Goal: Task Accomplishment & Management: Manage account settings

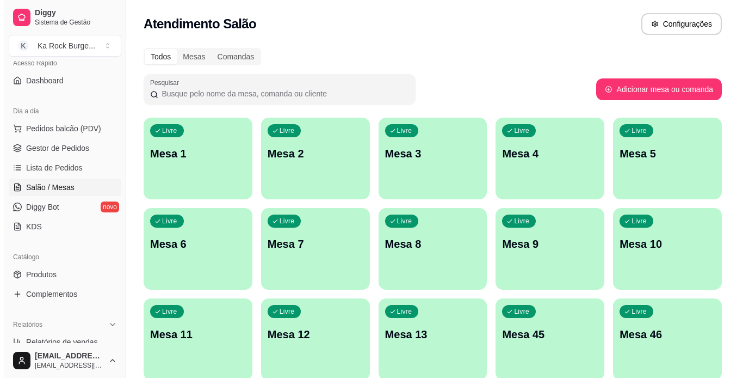
scroll to position [109, 0]
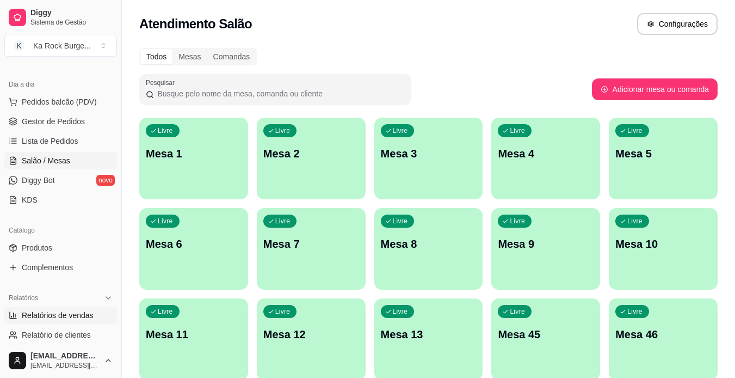
click at [86, 321] on link "Relatórios de vendas" at bounding box center [60, 314] width 113 height 17
select select "ALL"
select select "0"
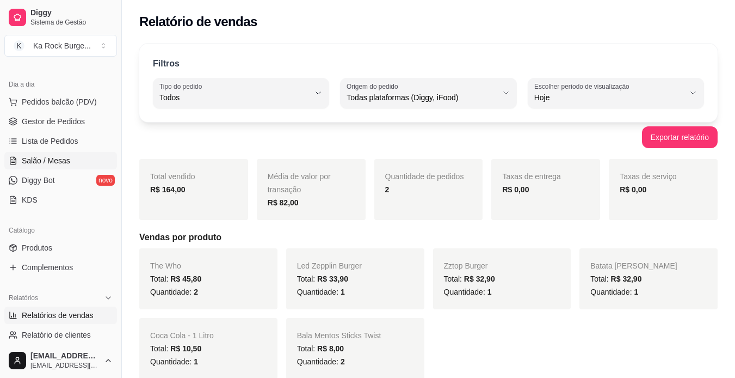
click at [44, 163] on span "Salão / Mesas" at bounding box center [46, 160] width 48 height 11
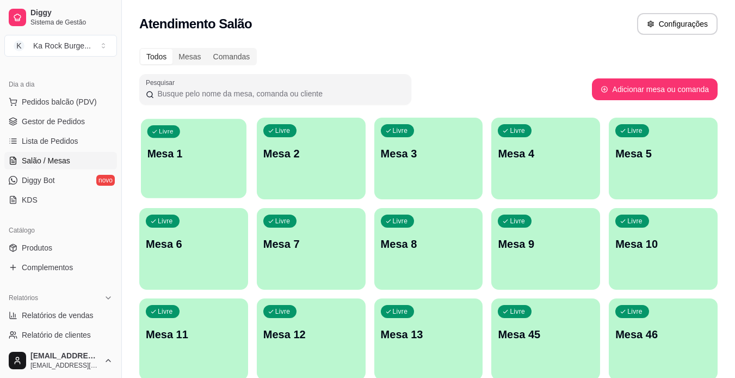
click at [221, 164] on div "Livre Mesa 1" at bounding box center [194, 152] width 106 height 66
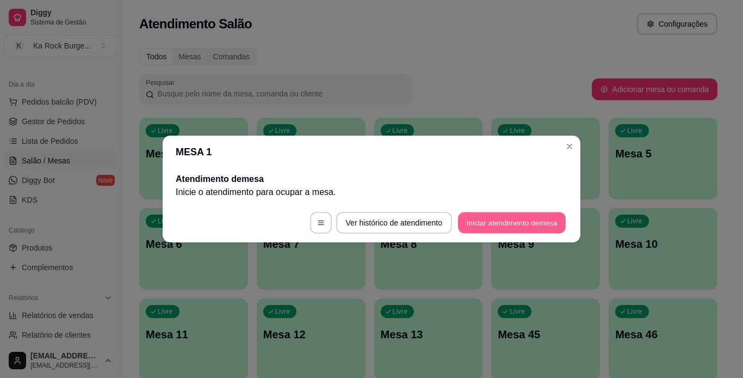
click at [512, 221] on button "Iniciar atendimento de mesa" at bounding box center [512, 222] width 108 height 21
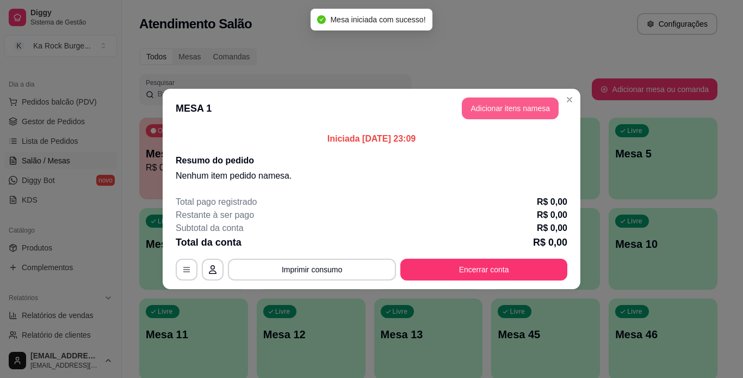
click at [514, 113] on button "Adicionar itens na mesa" at bounding box center [510, 108] width 97 height 22
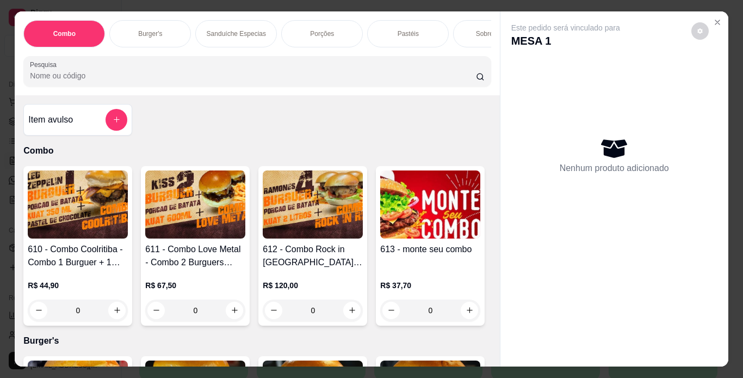
drag, startPoint x: 168, startPoint y: 30, endPoint x: 87, endPoint y: 252, distance: 236.4
click at [168, 29] on div "Burger's" at bounding box center [150, 33] width 82 height 27
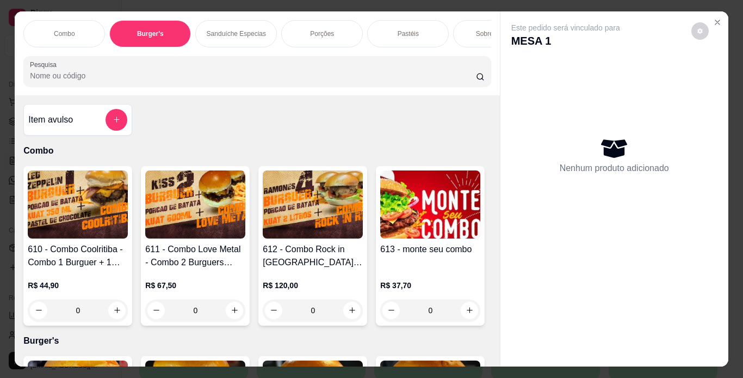
scroll to position [28, 0]
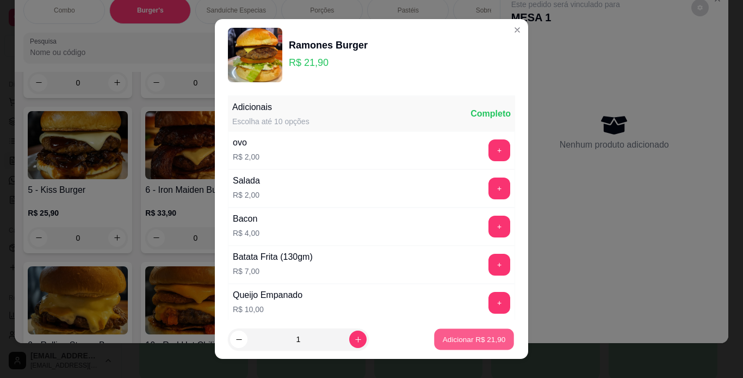
click at [478, 339] on p "Adicionar R$ 21,90" at bounding box center [474, 339] width 63 height 10
type input "1"
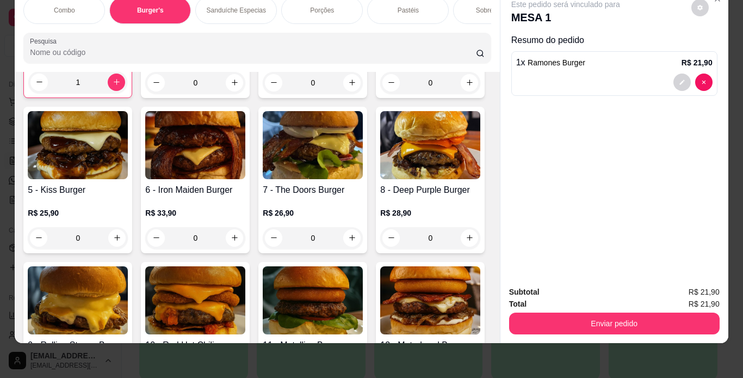
scroll to position [0, 0]
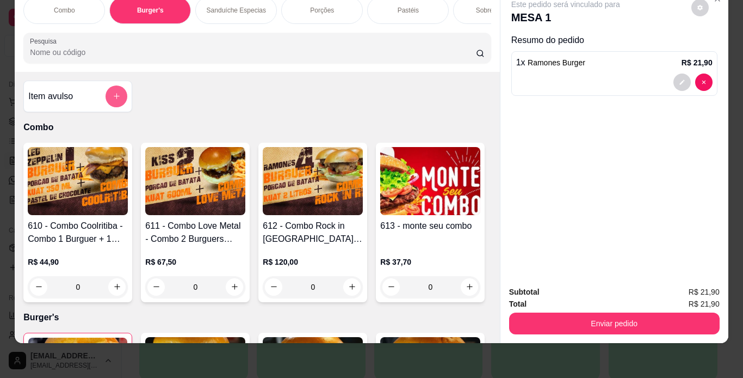
click at [106, 95] on button "add-separate-item" at bounding box center [117, 96] width 22 height 22
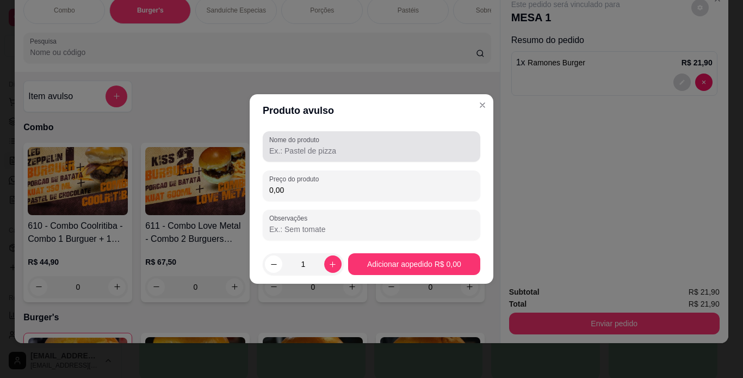
drag, startPoint x: 292, startPoint y: 149, endPoint x: 289, endPoint y: 136, distance: 13.5
click at [288, 148] on input "Nome do produto" at bounding box center [371, 150] width 205 height 11
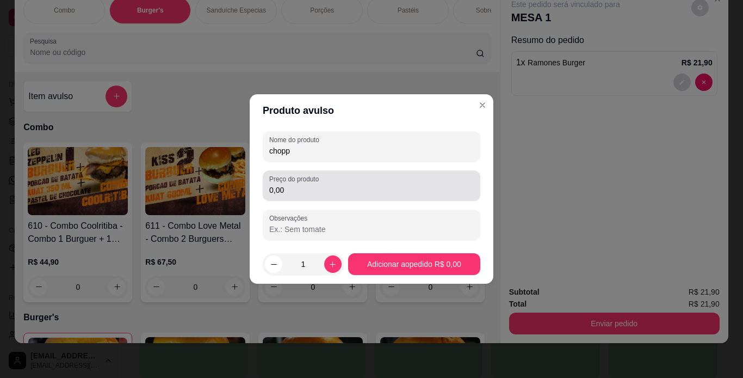
type input "chopp"
click at [319, 199] on div "Preço do produto 0,00" at bounding box center [372, 185] width 218 height 30
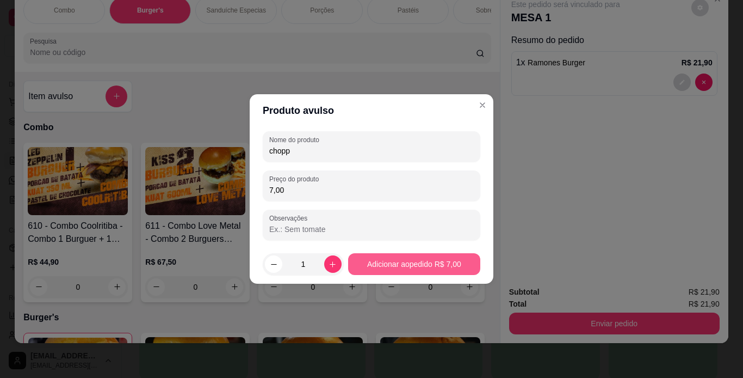
type input "7,00"
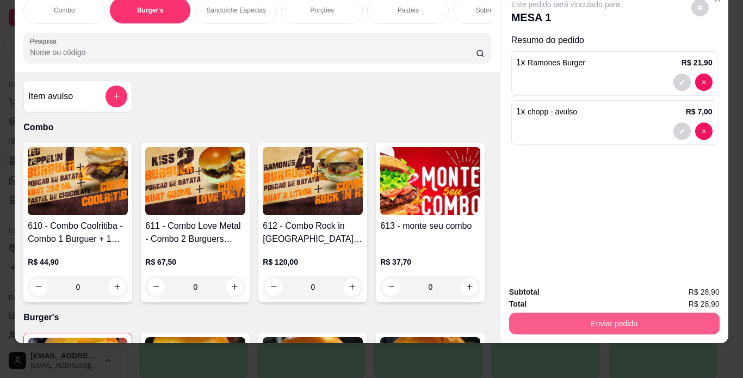
click at [569, 312] on button "Enviar pedido" at bounding box center [614, 323] width 211 height 22
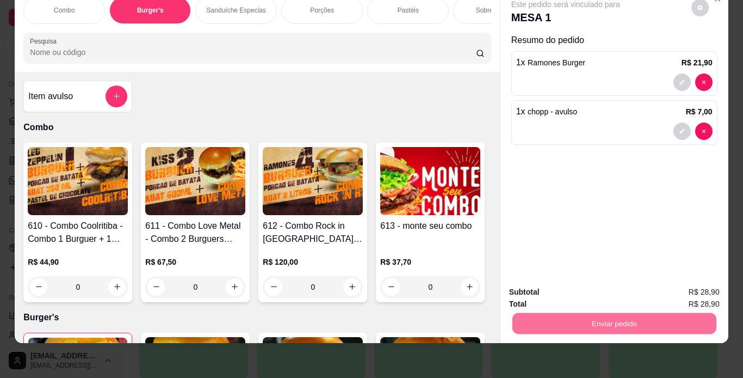
click at [688, 282] on button "Enviar pedido" at bounding box center [691, 288] width 61 height 21
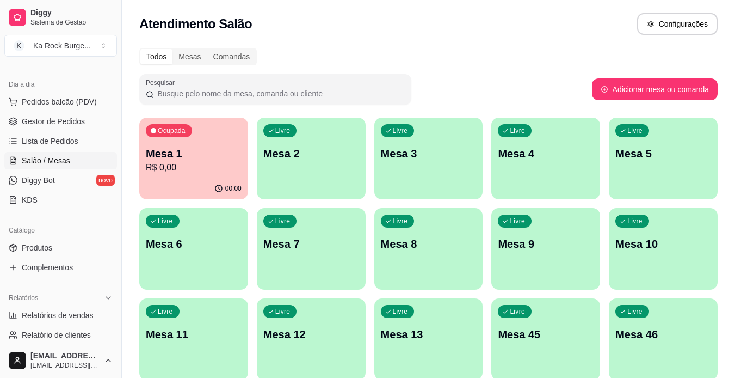
click at [183, 168] on p "R$ 0,00" at bounding box center [194, 167] width 96 height 13
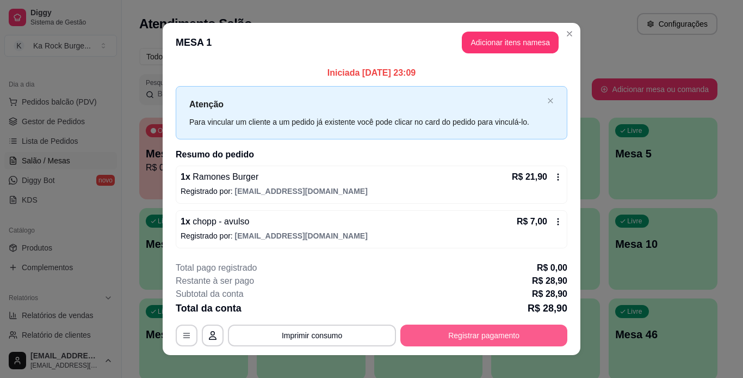
click at [509, 332] on button "Registrar pagamento" at bounding box center [484, 335] width 167 height 22
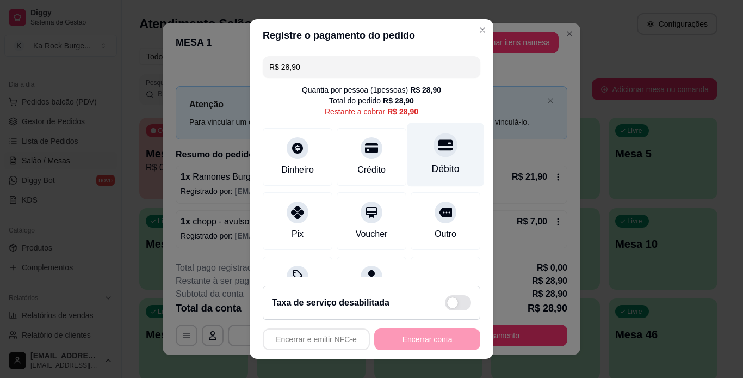
click at [443, 166] on div "Débito" at bounding box center [446, 154] width 77 height 64
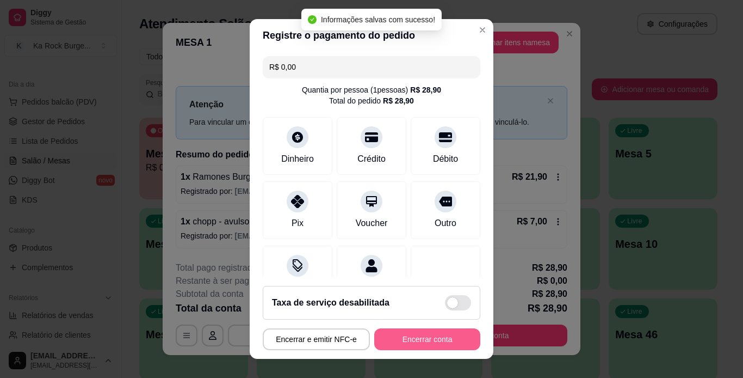
type input "R$ 0,00"
click at [439, 335] on button "Encerrar conta" at bounding box center [427, 339] width 106 height 22
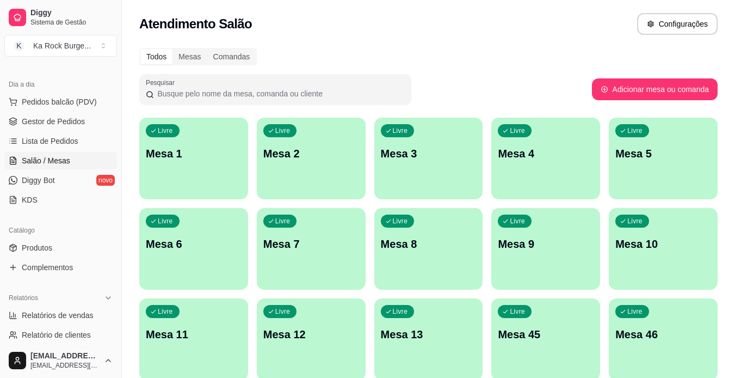
click at [186, 173] on div "Livre Mesa 1" at bounding box center [193, 152] width 109 height 69
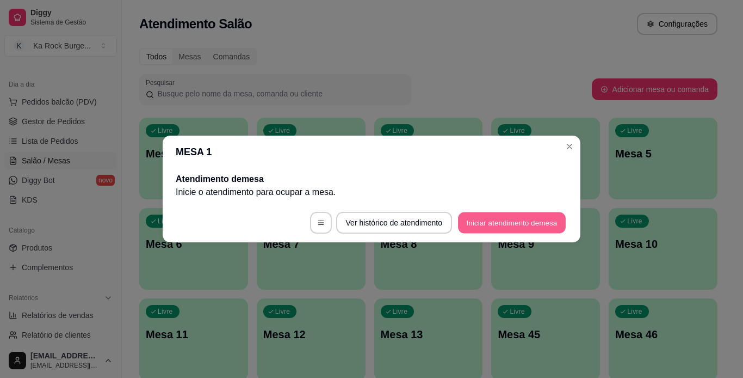
click at [500, 226] on button "Iniciar atendimento de mesa" at bounding box center [512, 222] width 108 height 21
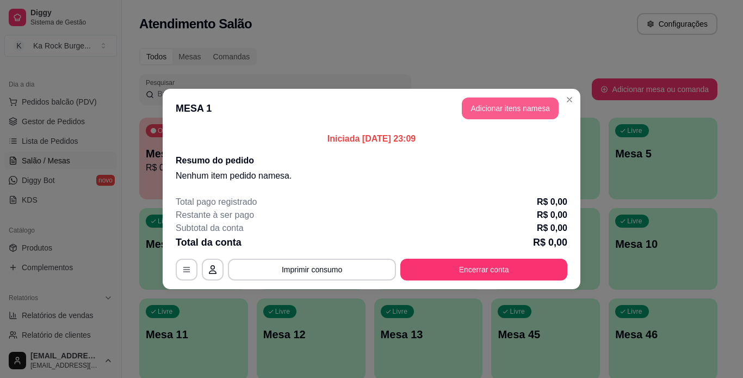
click at [501, 115] on button "Adicionar itens na mesa" at bounding box center [510, 108] width 97 height 22
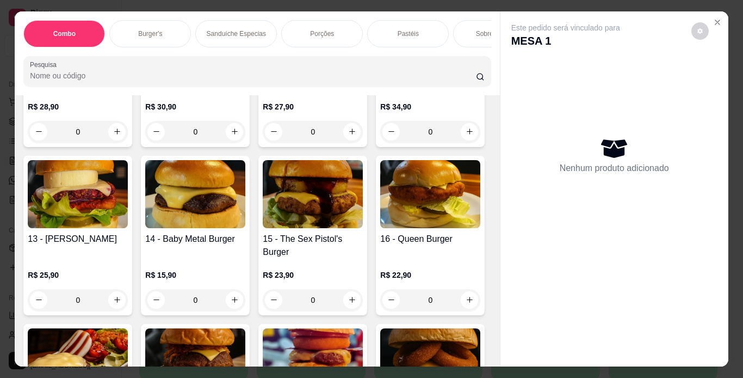
scroll to position [922, 0]
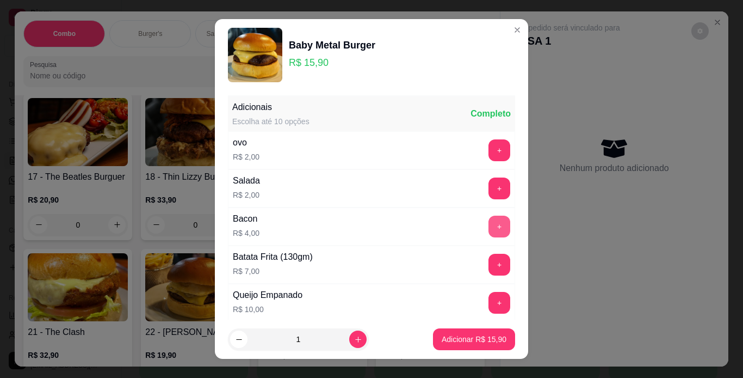
click at [489, 233] on button "+" at bounding box center [500, 226] width 22 height 22
click at [350, 339] on button "increase-product-quantity" at bounding box center [357, 339] width 17 height 17
type input "2"
click at [450, 337] on p "Adicionar R$ 39,80" at bounding box center [474, 339] width 63 height 10
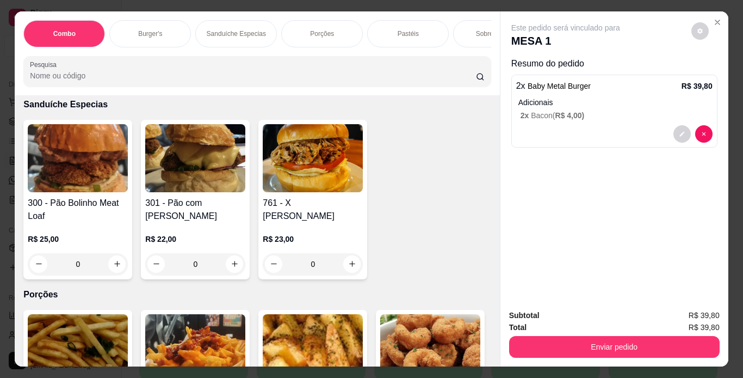
scroll to position [1153, 0]
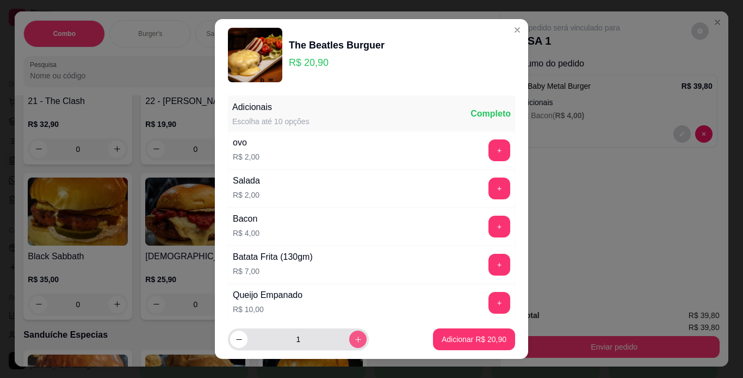
click at [355, 339] on icon "increase-product-quantity" at bounding box center [358, 339] width 6 height 6
type input "2"
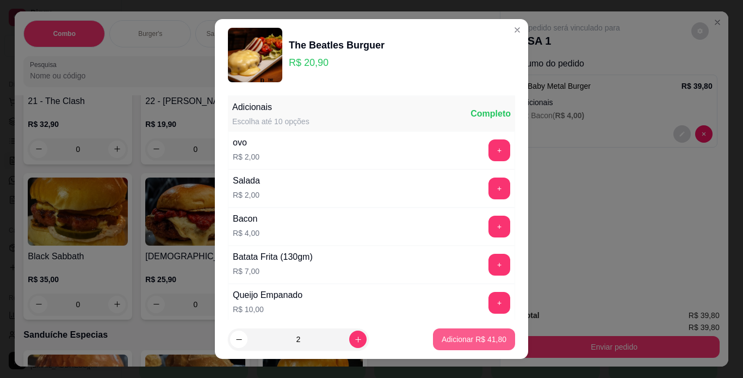
click at [489, 338] on p "Adicionar R$ 41,80" at bounding box center [474, 339] width 65 height 11
type input "2"
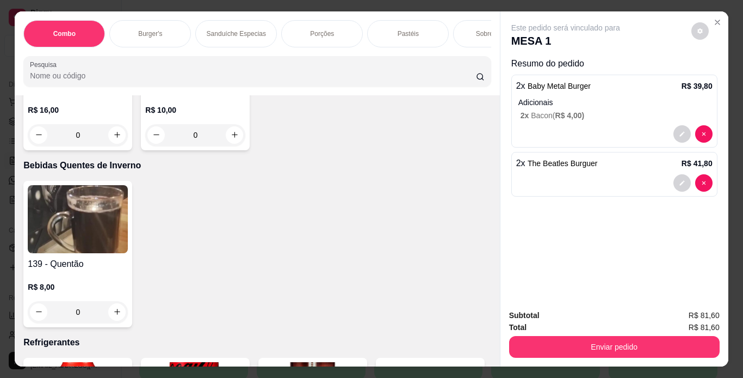
scroll to position [4379, 0]
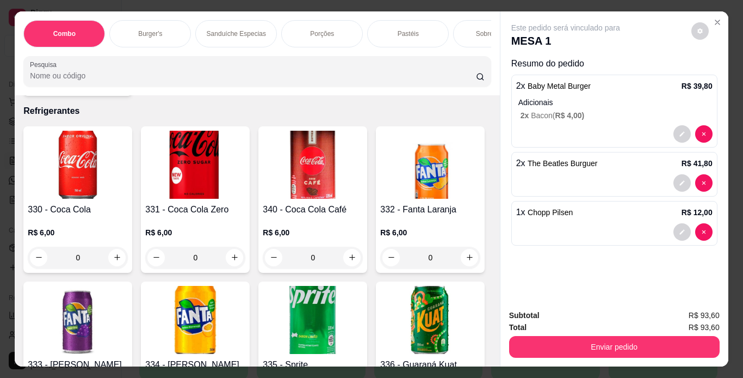
type input "2"
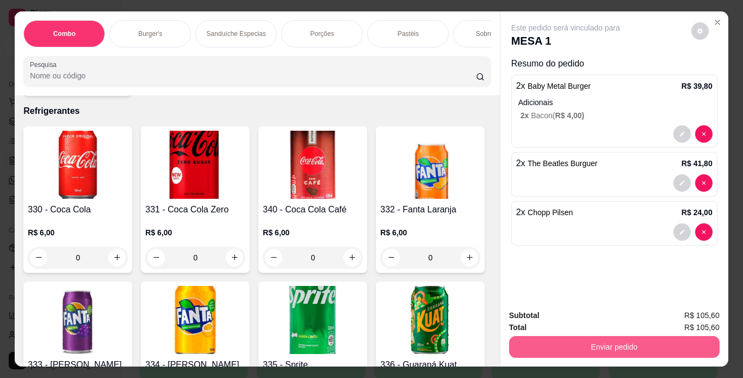
click at [555, 338] on button "Enviar pedido" at bounding box center [614, 347] width 211 height 22
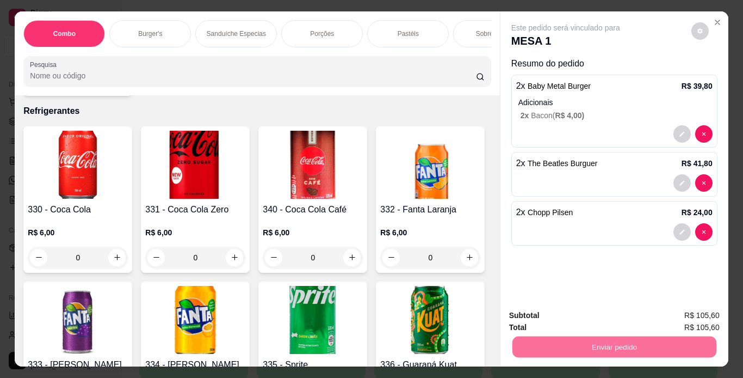
click at [682, 315] on button "Enviar pedido" at bounding box center [691, 316] width 61 height 21
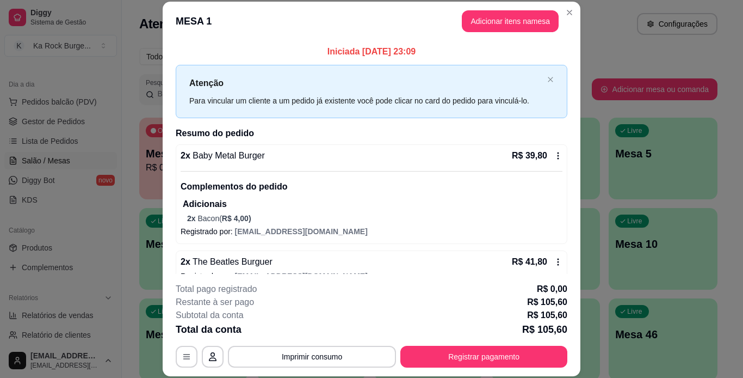
scroll to position [22, 0]
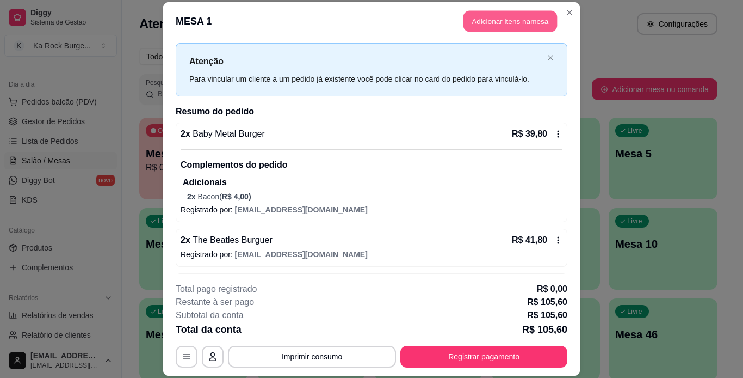
click at [521, 23] on button "Adicionar itens na mesa" at bounding box center [511, 21] width 94 height 21
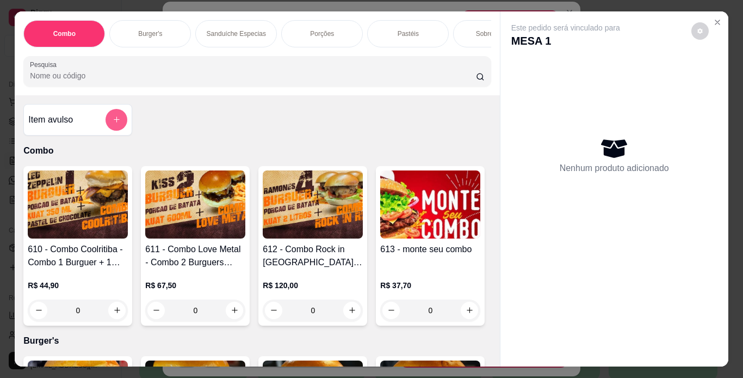
click at [116, 128] on button "add-separate-item" at bounding box center [117, 120] width 22 height 22
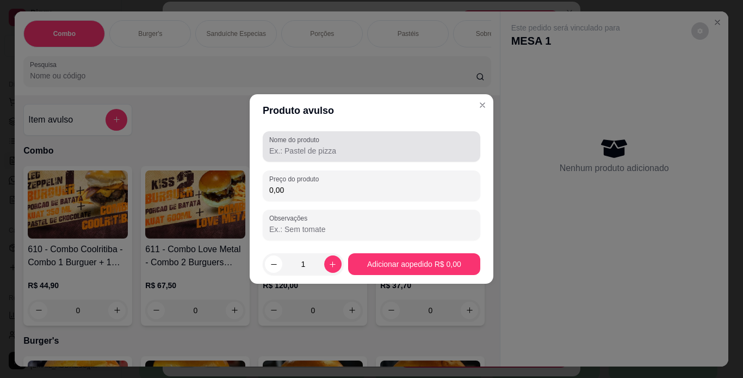
click at [318, 156] on div at bounding box center [371, 147] width 205 height 22
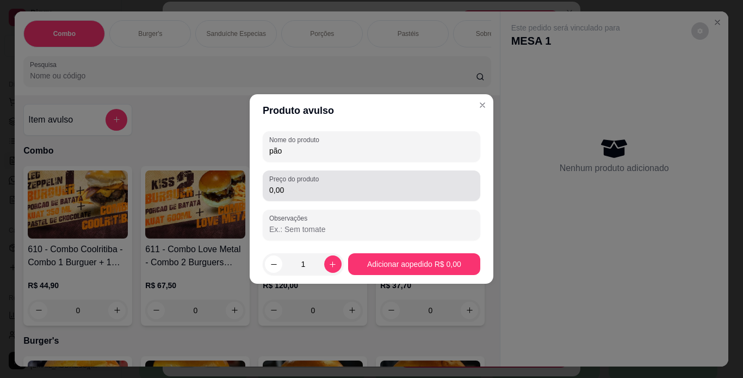
type input "pão"
click at [316, 184] on input "0,00" at bounding box center [371, 189] width 205 height 11
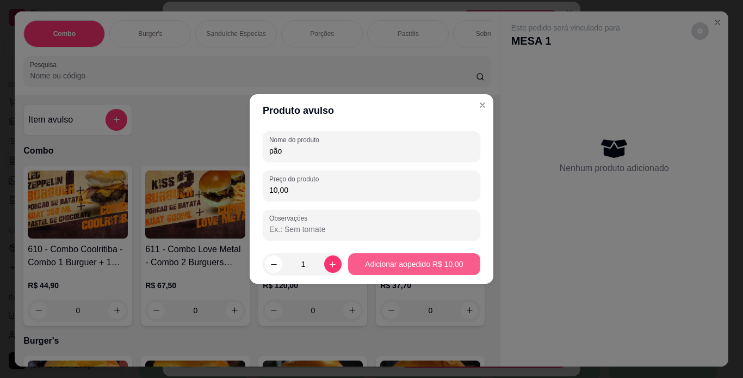
type input "10,00"
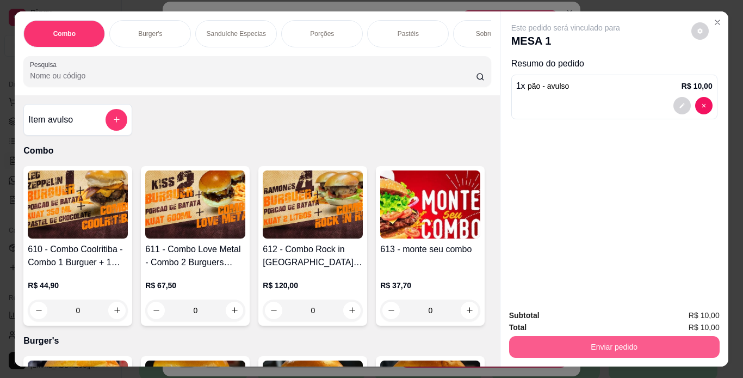
click at [557, 345] on button "Enviar pedido" at bounding box center [614, 347] width 211 height 22
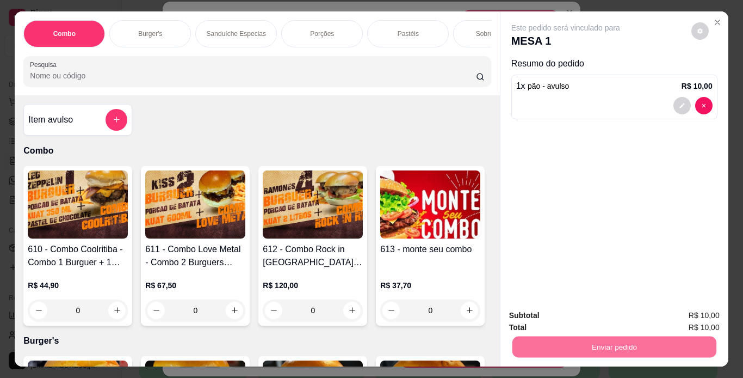
click at [612, 319] on button "Registrar cliente" at bounding box center [619, 316] width 72 height 21
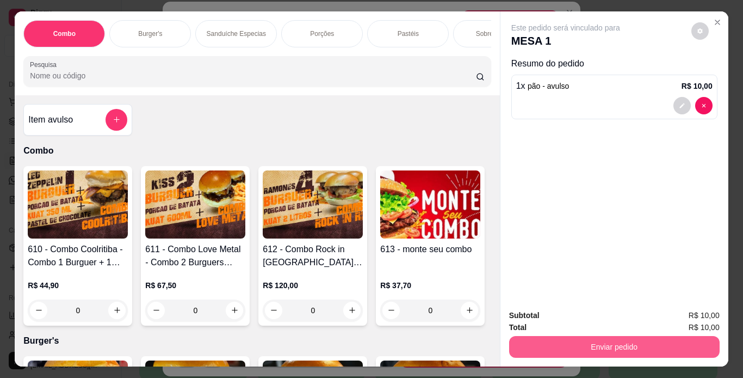
click at [592, 348] on button "Enviar pedido" at bounding box center [614, 347] width 211 height 22
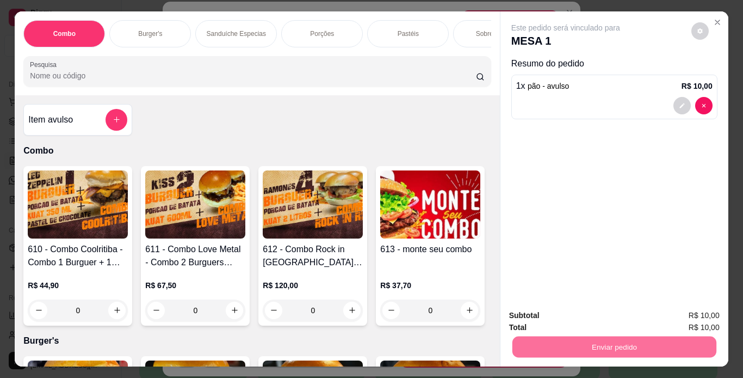
click at [685, 312] on button "Enviar pedido" at bounding box center [692, 316] width 60 height 20
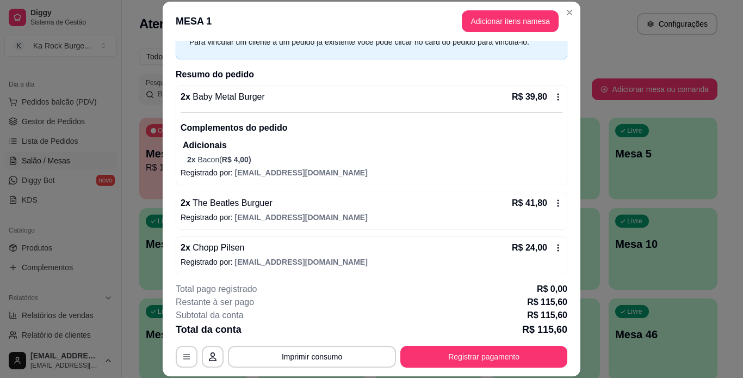
scroll to position [57, 0]
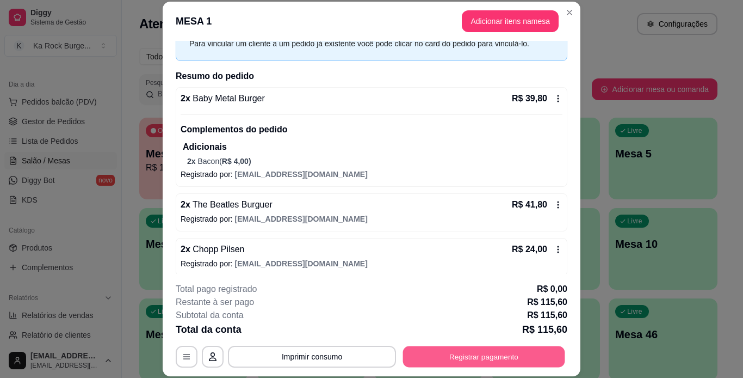
click at [487, 361] on button "Registrar pagamento" at bounding box center [484, 356] width 162 height 21
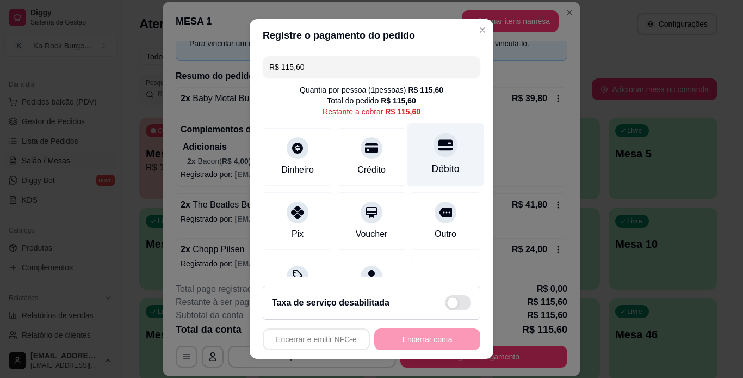
click at [410, 162] on div "Débito" at bounding box center [446, 154] width 77 height 64
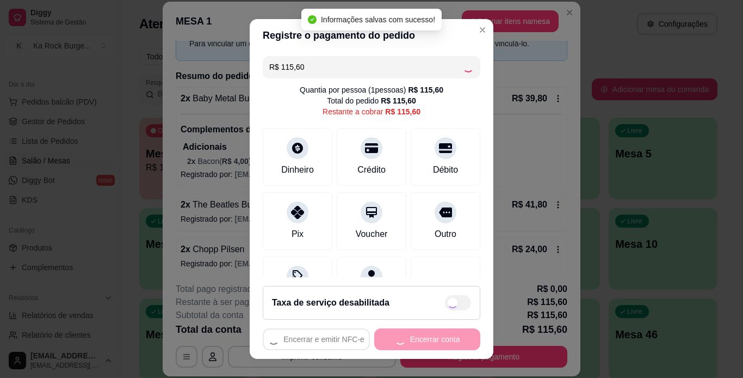
type input "R$ 0,00"
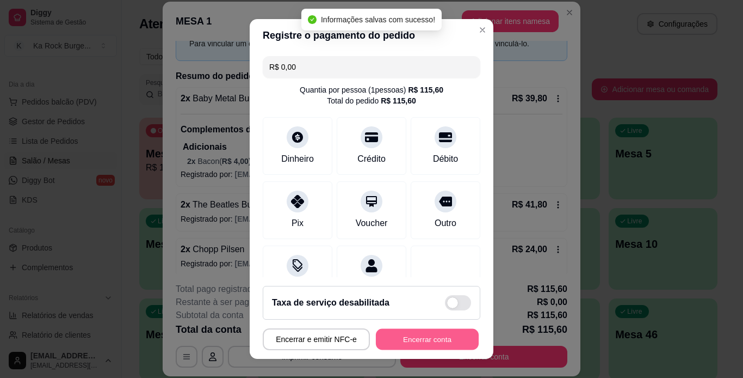
click at [435, 338] on button "Encerrar conta" at bounding box center [427, 339] width 103 height 21
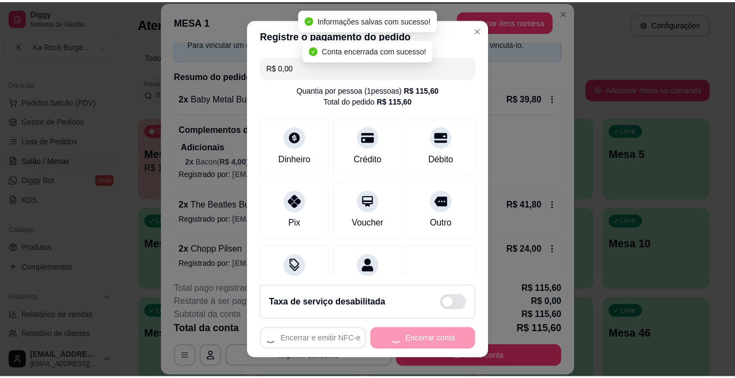
scroll to position [0, 0]
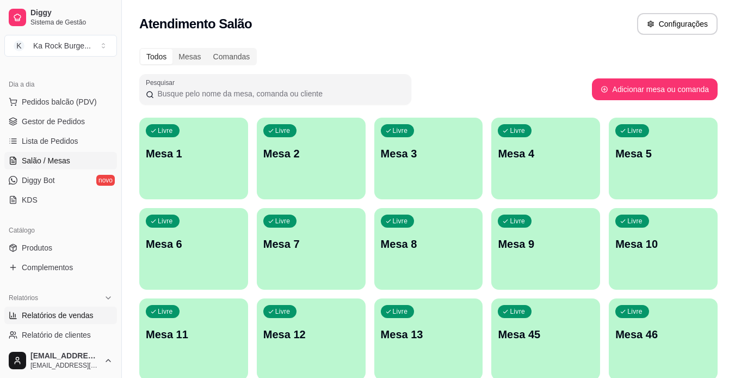
click at [54, 314] on span "Relatórios de vendas" at bounding box center [58, 315] width 72 height 11
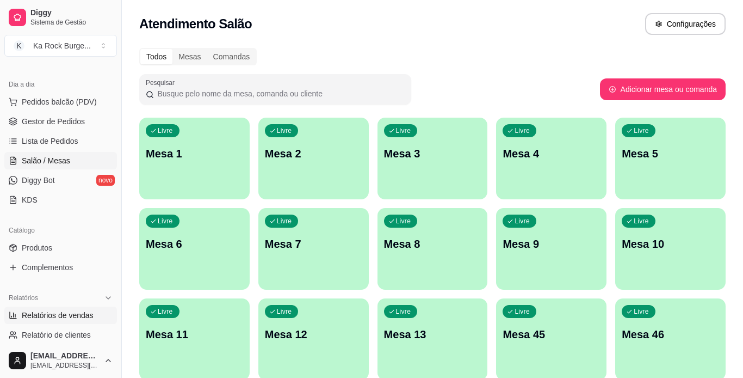
select select "ALL"
select select "0"
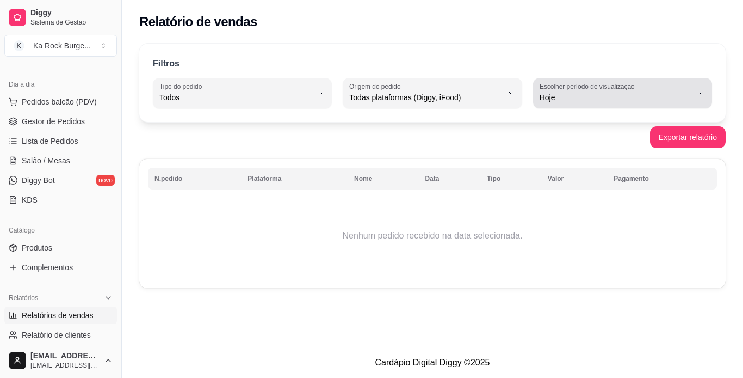
click at [698, 94] on icon "button" at bounding box center [701, 93] width 9 height 9
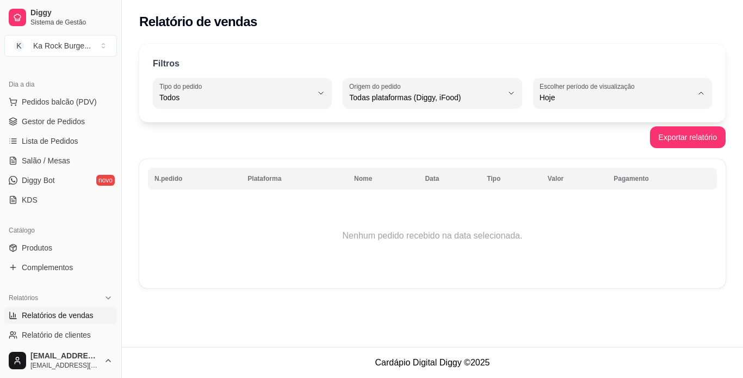
click at [572, 141] on span "Ontem" at bounding box center [617, 141] width 145 height 10
type input "1"
select select "1"
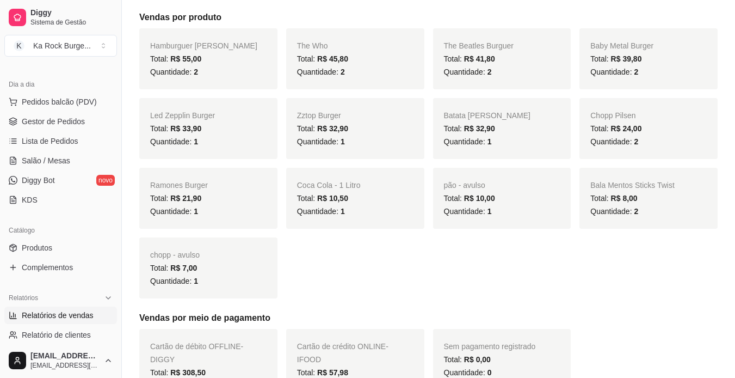
scroll to position [223, 0]
